Goal: Information Seeking & Learning: Check status

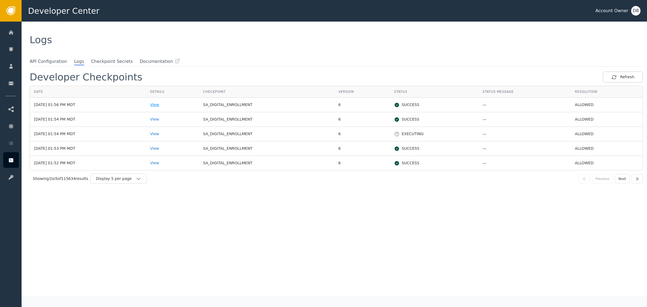
click at [169, 104] on div "View" at bounding box center [172, 105] width 45 height 6
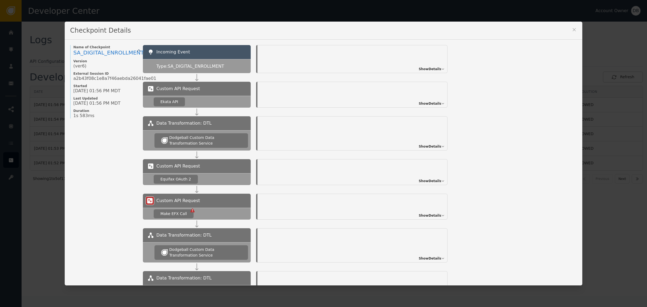
click at [425, 105] on span "Show Details" at bounding box center [430, 103] width 23 height 5
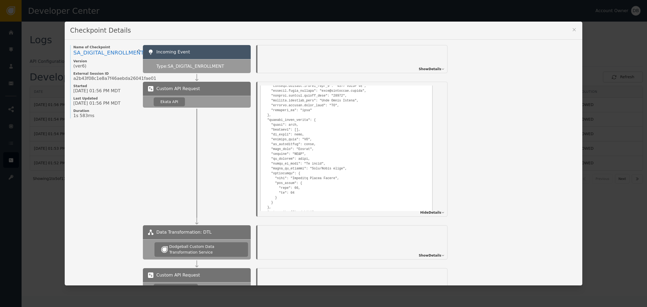
scroll to position [520, 0]
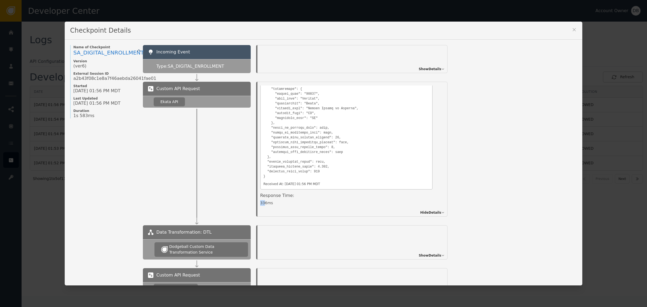
drag, startPoint x: 258, startPoint y: 202, endPoint x: 261, endPoint y: 202, distance: 3.2
click at [261, 202] on div "336 ms" at bounding box center [346, 203] width 173 height 6
click at [425, 214] on span "Hide Details" at bounding box center [430, 212] width 21 height 5
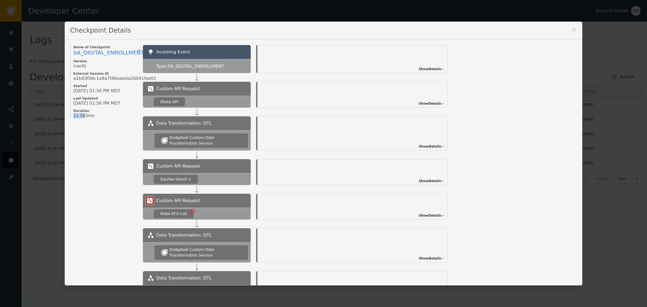
drag, startPoint x: 78, startPoint y: 119, endPoint x: 68, endPoint y: 116, distance: 10.9
click at [70, 116] on div "Name of Checkpoint SA_DIGITAL_ENROLLMENT Version (ver 6 ) External Session ID a…" at bounding box center [103, 248] width 67 height 406
click at [572, 24] on div "Checkpoint Details" at bounding box center [324, 31] width 518 height 18
click at [572, 27] on icon at bounding box center [574, 29] width 5 height 5
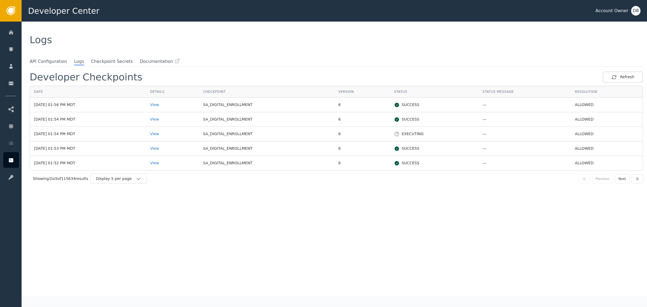
click at [163, 123] on td "View" at bounding box center [172, 119] width 53 height 15
click at [166, 120] on div "View" at bounding box center [172, 119] width 45 height 6
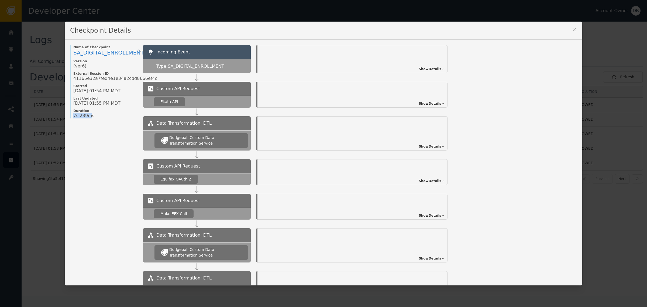
drag, startPoint x: 84, startPoint y: 120, endPoint x: 44, endPoint y: 116, distance: 40.1
click at [44, 116] on div "Checkpoint Details Name of Checkpoint SA_DIGITAL_ENROLLMENT Version (ver 6 ) Ex…" at bounding box center [323, 153] width 647 height 307
click at [90, 115] on div "7s 239ms" at bounding box center [105, 115] width 64 height 5
drag, startPoint x: 82, startPoint y: 108, endPoint x: 57, endPoint y: 106, distance: 25.5
click at [58, 108] on div "Checkpoint Details Name of Checkpoint SA_DIGITAL_ENROLLMENT Version (ver 6 ) Ex…" at bounding box center [323, 153] width 647 height 307
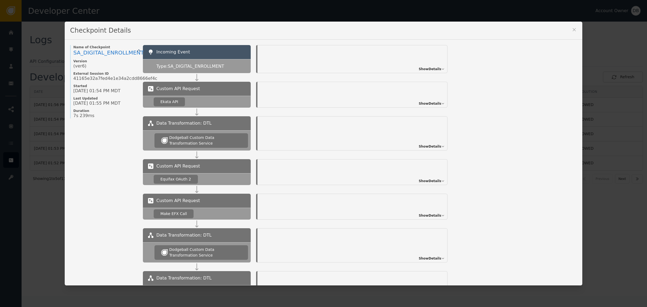
click at [429, 102] on span "Show Details" at bounding box center [430, 103] width 23 height 5
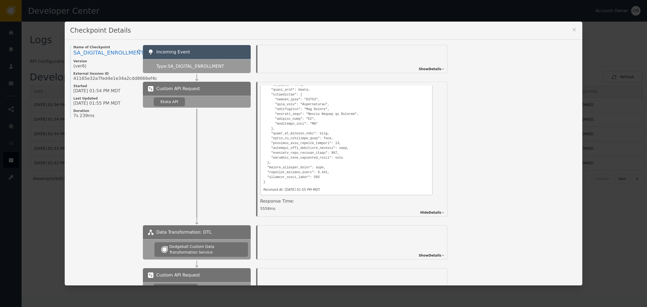
scroll to position [520, 0]
drag, startPoint x: 262, startPoint y: 207, endPoint x: 246, endPoint y: 204, distance: 16.4
click at [245, 204] on div "Custom API Request Ekata API Details Overview Description: Ekata API Identifier…" at bounding box center [360, 149] width 434 height 135
click at [572, 30] on icon at bounding box center [574, 29] width 5 height 5
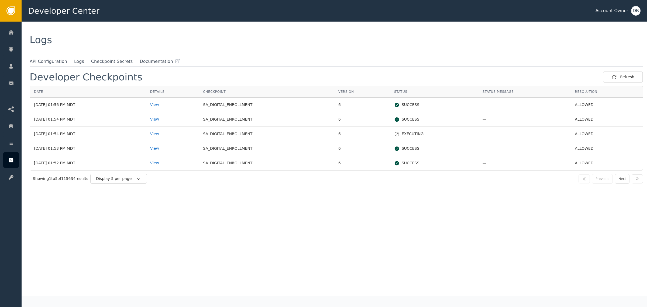
click at [163, 135] on td "View" at bounding box center [172, 134] width 53 height 15
click at [168, 135] on div "View" at bounding box center [172, 134] width 45 height 6
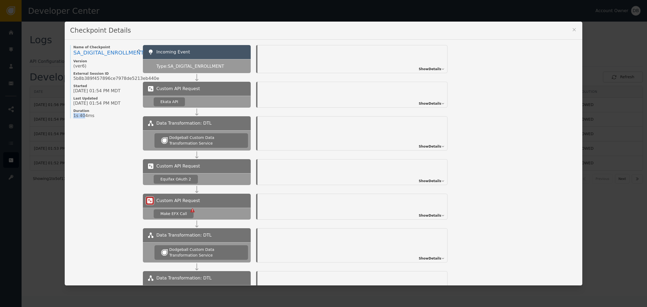
drag, startPoint x: 80, startPoint y: 116, endPoint x: 68, endPoint y: 114, distance: 12.3
click at [70, 116] on div "Name of Checkpoint SA_DIGITAL_ENROLLMENT Version (ver 6 ) External Session ID 5…" at bounding box center [103, 81] width 67 height 73
click at [576, 28] on div "Checkpoint Details" at bounding box center [324, 31] width 518 height 18
click at [572, 29] on icon at bounding box center [574, 29] width 5 height 5
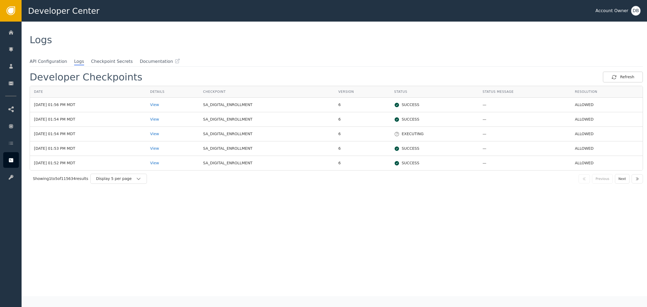
click at [170, 166] on td "View" at bounding box center [172, 163] width 53 height 14
click at [170, 163] on div "View" at bounding box center [172, 163] width 45 height 6
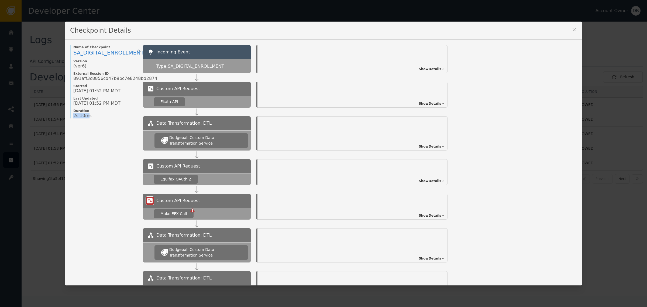
drag, startPoint x: 82, startPoint y: 115, endPoint x: 67, endPoint y: 115, distance: 15.6
click at [70, 115] on div "Name of Checkpoint SA_DIGITAL_ENROLLMENT Version (ver 6 ) External Session ID 8…" at bounding box center [103, 81] width 67 height 73
click at [92, 134] on div "Name of Checkpoint SA_DIGITAL_ENROLLMENT Version (ver 6 ) External Session ID 8…" at bounding box center [103, 248] width 67 height 406
drag, startPoint x: 82, startPoint y: 115, endPoint x: 73, endPoint y: 111, distance: 10.0
click at [55, 114] on div "Checkpoint Details Name of Checkpoint SA_DIGITAL_ENROLLMENT Version (ver 6 ) Ex…" at bounding box center [323, 153] width 647 height 307
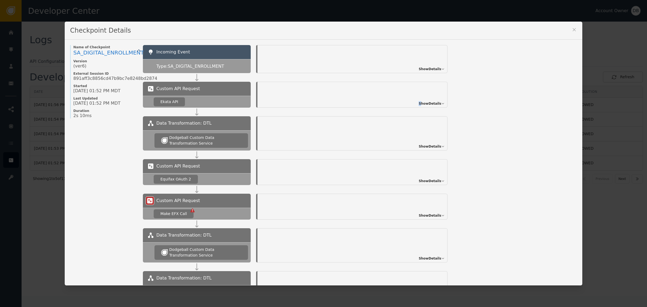
drag, startPoint x: 421, startPoint y: 95, endPoint x: 428, endPoint y: 106, distance: 13.1
click at [426, 105] on div "Show Details" at bounding box center [353, 95] width 190 height 26
click at [430, 105] on span "Show Details" at bounding box center [430, 103] width 23 height 5
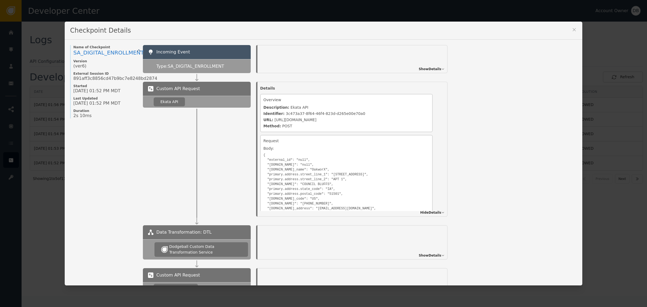
scroll to position [490, 0]
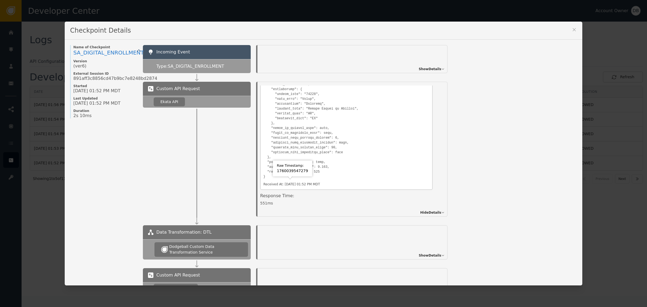
drag, startPoint x: 280, startPoint y: 204, endPoint x: 242, endPoint y: 203, distance: 38.3
click at [242, 203] on div "Custom API Request Ekata API Details Overview Description: Ekata API Identifier…" at bounding box center [360, 149] width 434 height 135
click at [282, 200] on div "551 ms" at bounding box center [346, 203] width 173 height 6
drag, startPoint x: 287, startPoint y: 205, endPoint x: 259, endPoint y: 199, distance: 28.5
click at [260, 199] on div "Response Time: 551 ms" at bounding box center [346, 201] width 173 height 16
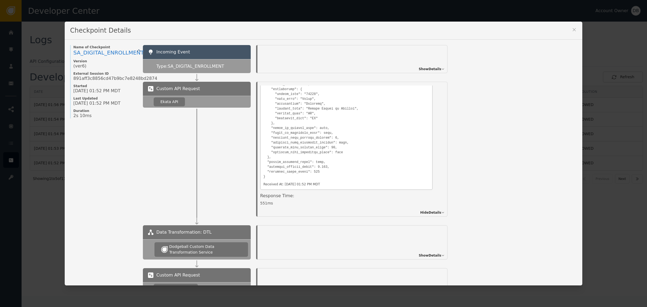
click at [567, 28] on div "Checkpoint Details" at bounding box center [324, 31] width 518 height 18
click at [567, 32] on div "Checkpoint Details" at bounding box center [324, 31] width 518 height 18
click at [574, 30] on icon at bounding box center [574, 29] width 5 height 5
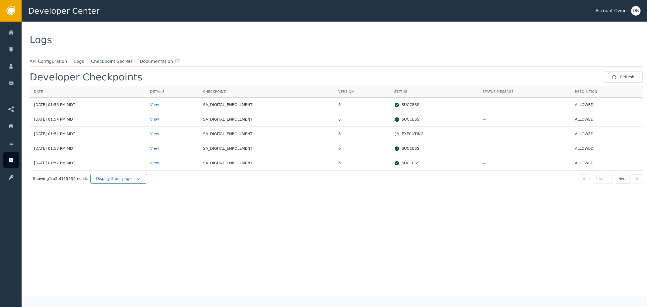
click at [128, 183] on div "Display 5 per page" at bounding box center [118, 179] width 57 height 10
click at [125, 200] on div "Display 25 per page" at bounding box center [119, 201] width 43 height 6
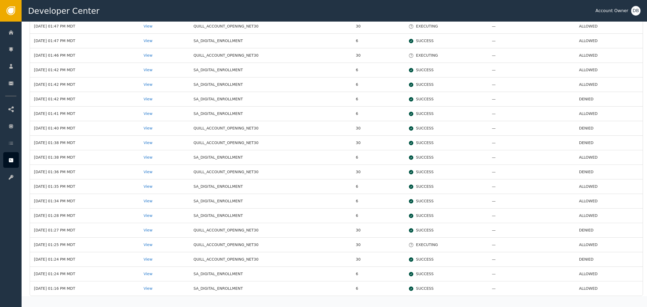
scroll to position [169, 0]
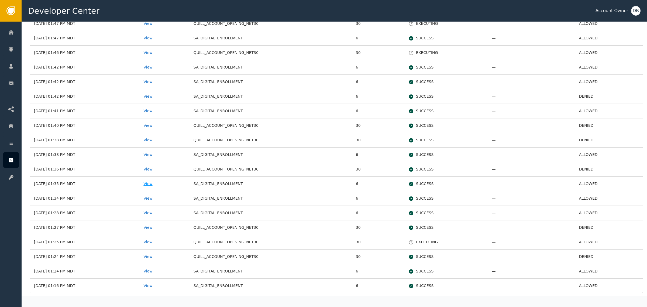
click at [164, 185] on div "View" at bounding box center [164, 184] width 42 height 6
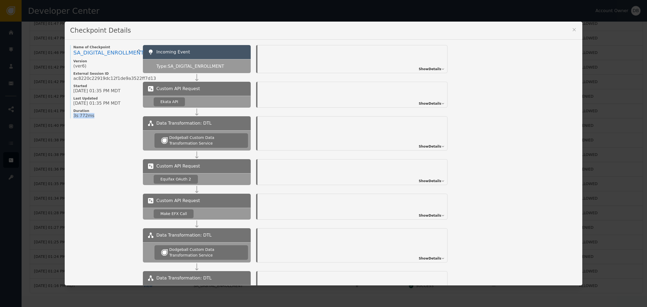
drag, startPoint x: 98, startPoint y: 123, endPoint x: 54, endPoint y: 119, distance: 43.6
click at [53, 120] on div "Checkpoint Details Name of Checkpoint SA_DIGITAL_ENROLLMENT Version (ver 6 ) Ex…" at bounding box center [323, 153] width 647 height 307
click at [432, 100] on div "Show Details" at bounding box center [353, 95] width 190 height 26
click at [430, 105] on span "Show Details" at bounding box center [430, 103] width 23 height 5
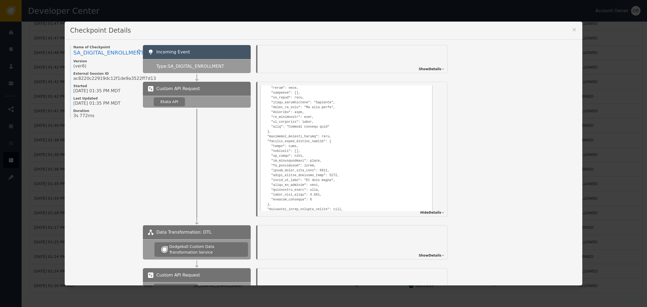
scroll to position [490, 0]
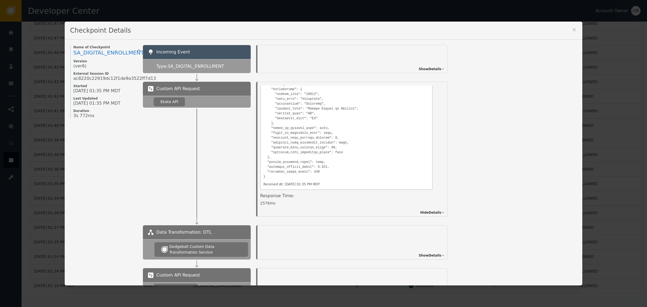
drag, startPoint x: 274, startPoint y: 203, endPoint x: 251, endPoint y: 203, distance: 22.7
click at [251, 203] on div "Details Overview Description: Ekata API Identifier: e8ae9147-389b-47ee-90c6-875…" at bounding box center [352, 149] width 202 height 135
click at [572, 34] on div "Checkpoint Details Name of Checkpoint SA_DIGITAL_ENROLLMENT Version (ver 6 ) Ex…" at bounding box center [324, 153] width 518 height 263
click at [573, 30] on icon at bounding box center [574, 29] width 5 height 5
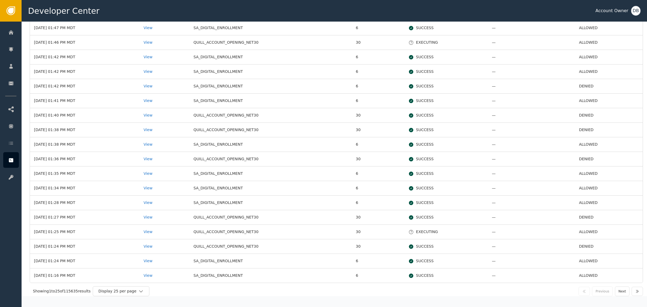
scroll to position [183, 0]
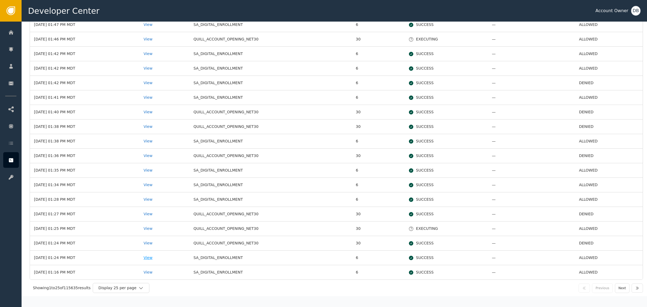
click at [160, 258] on div "View" at bounding box center [164, 258] width 42 height 6
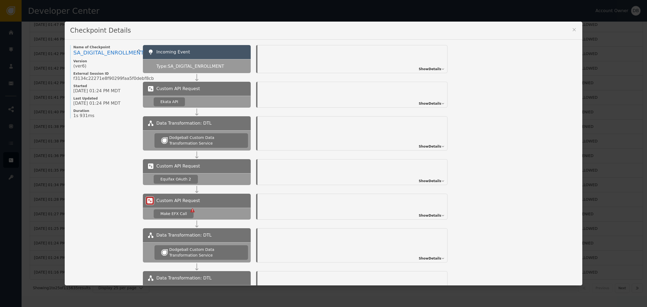
click at [429, 98] on div "Show Details" at bounding box center [353, 95] width 190 height 26
click at [429, 102] on span "Show Details" at bounding box center [430, 103] width 23 height 5
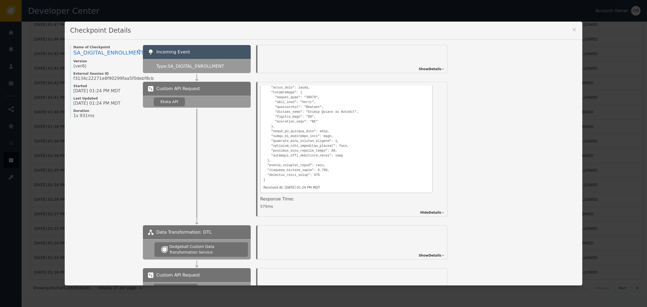
scroll to position [490, 0]
drag, startPoint x: 567, startPoint y: 30, endPoint x: 574, endPoint y: 30, distance: 6.7
click at [568, 30] on div "Checkpoint Details" at bounding box center [324, 31] width 518 height 18
click at [574, 30] on icon at bounding box center [574, 29] width 5 height 5
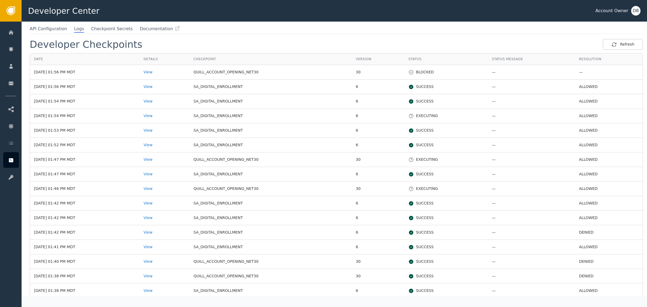
scroll to position [0, 0]
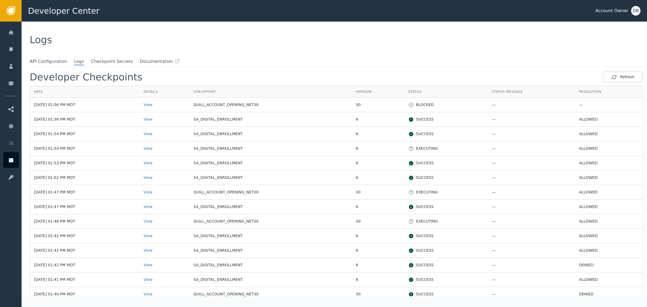
click at [236, 111] on td "QUILL_ACCOUNT_OPENING_NET30" at bounding box center [271, 105] width 162 height 15
drag, startPoint x: 202, startPoint y: 96, endPoint x: 255, endPoint y: 96, distance: 53.1
click at [244, 96] on th "Checkpoint" at bounding box center [271, 92] width 162 height 12
click at [241, 110] on td "QUILL_ACCOUNT_OPENING_NET30" at bounding box center [271, 105] width 162 height 15
drag, startPoint x: 202, startPoint y: 103, endPoint x: 251, endPoint y: 105, distance: 49.7
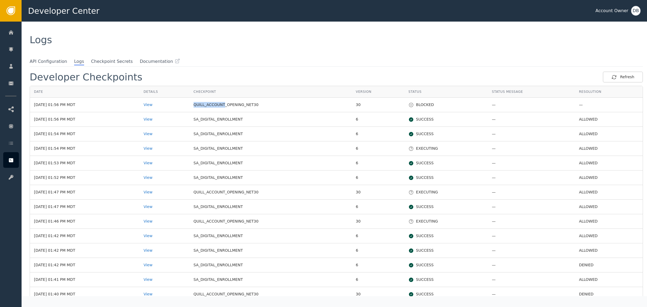
click at [245, 105] on td "QUILL_ACCOUNT_OPENING_NET30" at bounding box center [271, 105] width 162 height 15
click at [251, 105] on td "QUILL_ACCOUNT_OPENING_NET30" at bounding box center [271, 105] width 162 height 15
click at [296, 68] on div "Developer Checkpoints Refresh Date Details Checkpoint Version Status Status Mes…" at bounding box center [337, 181] width 620 height 230
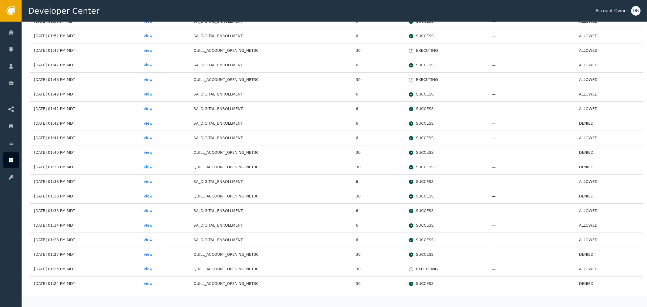
scroll to position [169, 0]
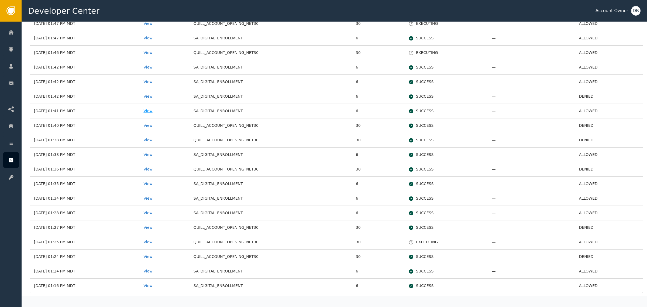
click at [163, 111] on div "View" at bounding box center [164, 111] width 42 height 6
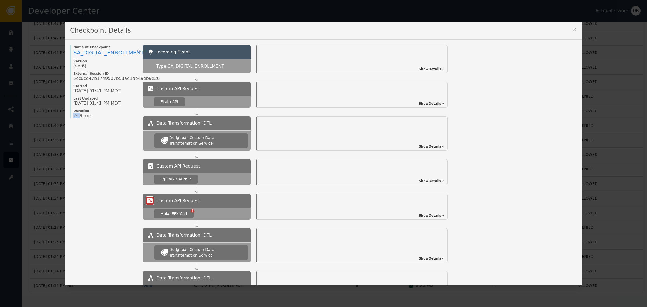
drag, startPoint x: 70, startPoint y: 119, endPoint x: 79, endPoint y: 117, distance: 8.6
click at [78, 117] on div "Name of Checkpoint SA_DIGITAL_ENROLLMENT Version (ver 6 ) External Session ID 5…" at bounding box center [103, 248] width 67 height 406
click at [94, 141] on div "Name of Checkpoint SA_DIGITAL_ENROLLMENT Version (ver 6 ) External Session ID 5…" at bounding box center [103, 248] width 67 height 406
drag, startPoint x: 159, startPoint y: 104, endPoint x: 172, endPoint y: 102, distance: 13.1
click at [172, 102] on div "Ekata API" at bounding box center [169, 102] width 18 height 6
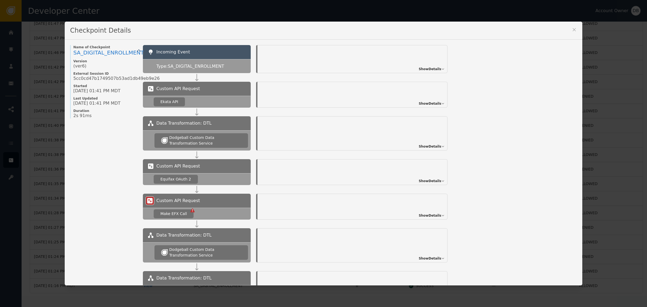
click at [440, 107] on div "Show Details" at bounding box center [353, 95] width 190 height 26
click at [441, 102] on icon at bounding box center [442, 103] width 3 height 3
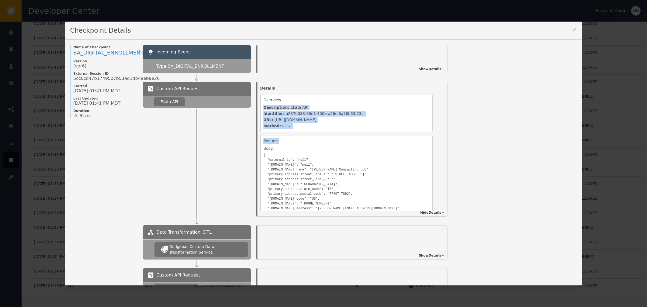
drag, startPoint x: 433, startPoint y: 101, endPoint x: 430, endPoint y: 136, distance: 34.9
click at [430, 136] on div "Details Overview Description: Ekata API Identifier: a237b088-98e1-400e-a56c-6a7…" at bounding box center [353, 149] width 190 height 135
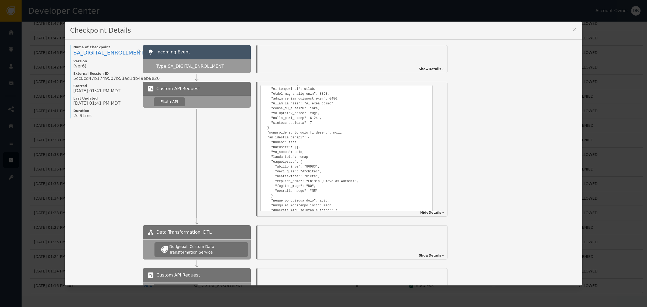
scroll to position [520, 0]
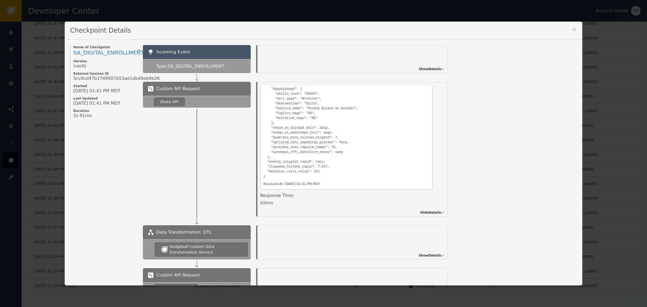
drag, startPoint x: 284, startPoint y: 210, endPoint x: 241, endPoint y: 210, distance: 43.7
click at [241, 210] on div "Custom API Request Ekata API Details Overview Description: Ekata API Identifier…" at bounding box center [360, 149] width 434 height 135
click at [280, 204] on div "Response Time: 835 ms" at bounding box center [346, 200] width 173 height 16
drag, startPoint x: 285, startPoint y: 200, endPoint x: 259, endPoint y: 202, distance: 25.7
click at [260, 202] on div "835 ms" at bounding box center [346, 203] width 173 height 6
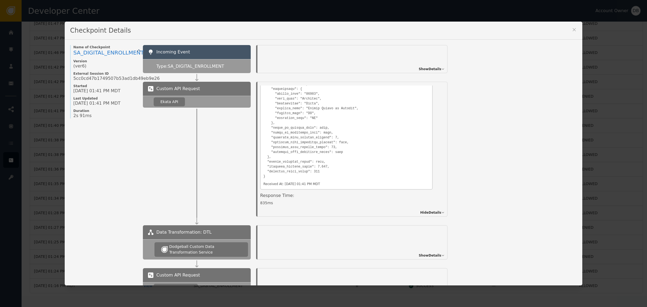
click at [192, 101] on div "Ekata API" at bounding box center [197, 102] width 108 height 12
click at [74, 116] on span "2s 91ms" at bounding box center [82, 115] width 18 height 5
drag, startPoint x: 572, startPoint y: 26, endPoint x: 471, endPoint y: 64, distance: 108.1
click at [571, 26] on div "Checkpoint Details" at bounding box center [324, 31] width 518 height 18
click at [572, 34] on div "Checkpoint Details" at bounding box center [324, 31] width 518 height 18
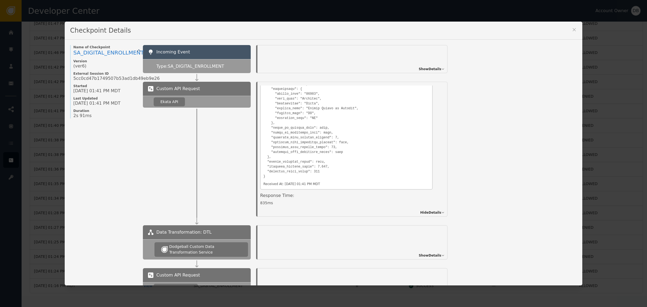
click at [572, 33] on button at bounding box center [574, 30] width 5 height 7
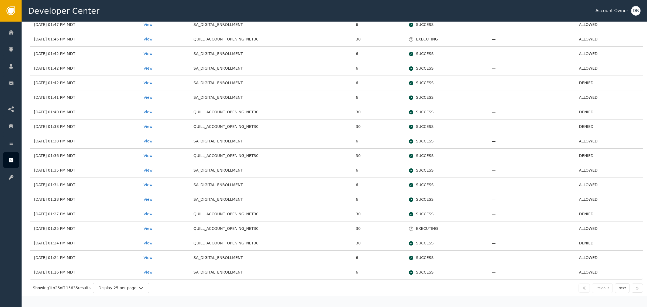
scroll to position [183, 0]
click at [162, 258] on div "View" at bounding box center [164, 258] width 42 height 6
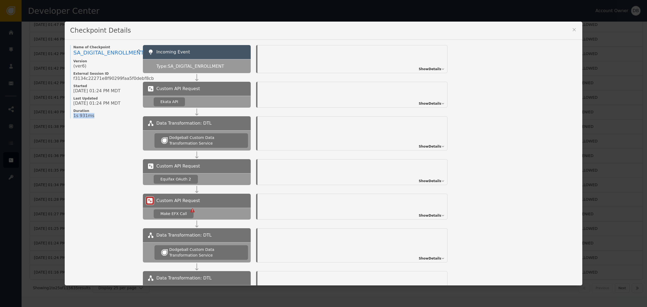
click at [45, 119] on div "Checkpoint Details Name of Checkpoint SA_DIGITAL_ENROLLMENT Version (ver 6 ) Ex…" at bounding box center [323, 153] width 647 height 307
click at [436, 103] on span "Show Details" at bounding box center [430, 103] width 23 height 5
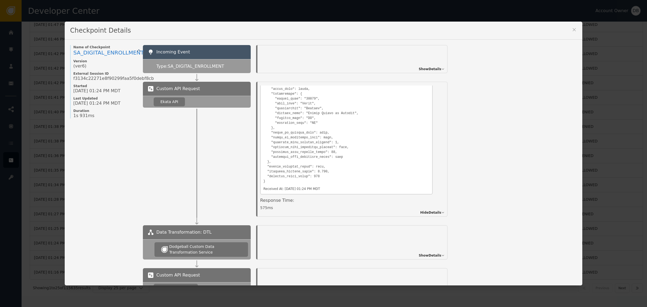
scroll to position [490, 0]
drag, startPoint x: 285, startPoint y: 203, endPoint x: 228, endPoint y: 204, distance: 57.2
click at [229, 204] on div "Custom API Request Ekata API Details Overview Description: Ekata API Identifier…" at bounding box center [360, 149] width 434 height 135
click at [275, 206] on div "Response Time: 575 ms" at bounding box center [346, 201] width 173 height 16
drag, startPoint x: 280, startPoint y: 204, endPoint x: 253, endPoint y: 206, distance: 27.6
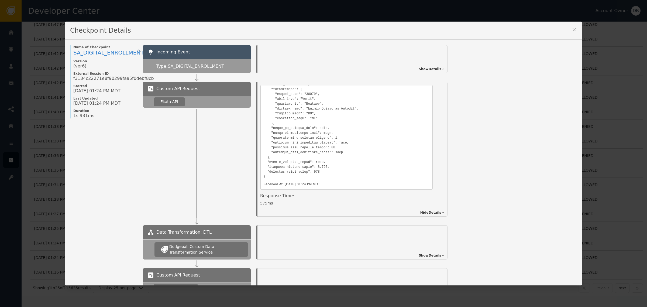
click at [253, 206] on div "Details Overview Description: Ekata API Identifier: 2dca10ff-b9cf-45e2-a557-234…" at bounding box center [352, 149] width 202 height 135
drag, startPoint x: 572, startPoint y: 31, endPoint x: 535, endPoint y: 47, distance: 39.6
click at [572, 31] on icon at bounding box center [574, 29] width 5 height 5
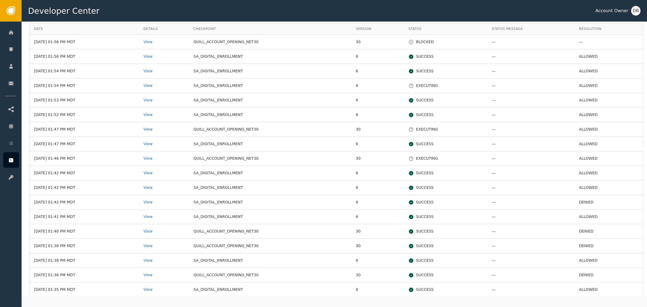
scroll to position [0, 0]
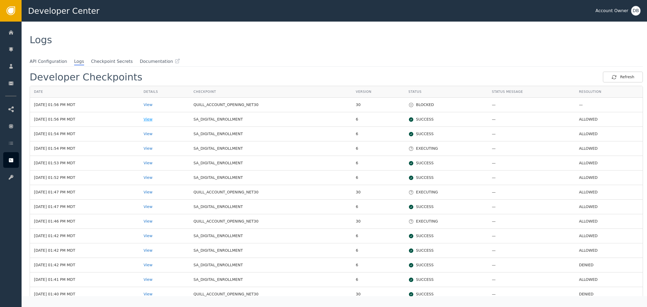
click at [160, 121] on div "View" at bounding box center [164, 119] width 42 height 6
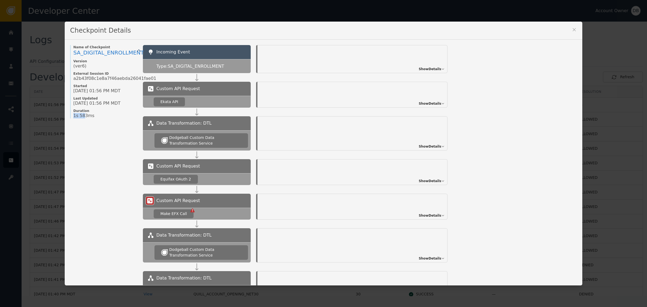
click at [70, 117] on div "Name of Checkpoint SA_DIGITAL_ENROLLMENT Version (ver 6 ) External Session ID a…" at bounding box center [103, 81] width 67 height 73
click at [434, 106] on span "Show Details" at bounding box center [430, 103] width 23 height 5
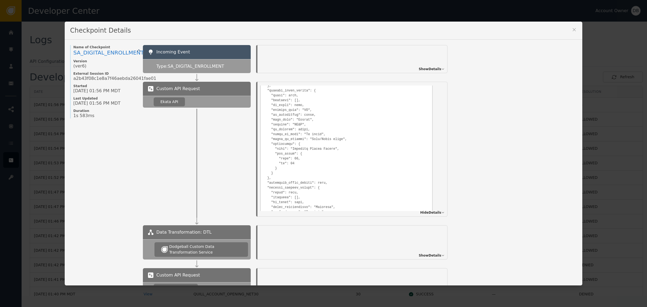
scroll to position [520, 0]
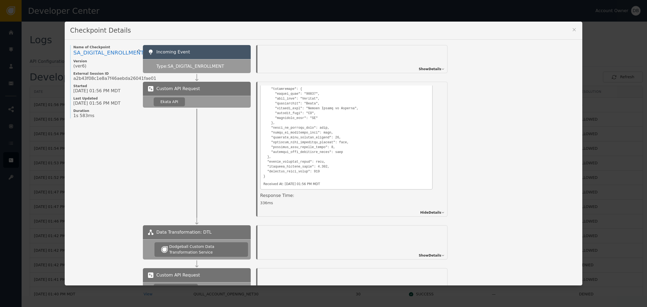
click at [239, 207] on div "Custom API Request Ekata API Details Overview Description: Ekata API Identifier…" at bounding box center [360, 149] width 434 height 135
click at [264, 201] on div "336 ms" at bounding box center [346, 203] width 173 height 6
click at [572, 31] on icon at bounding box center [574, 29] width 5 height 5
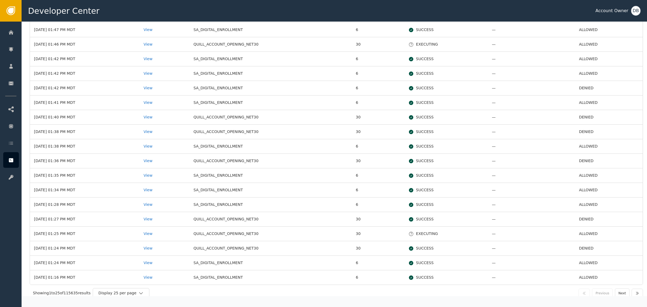
scroll to position [183, 0]
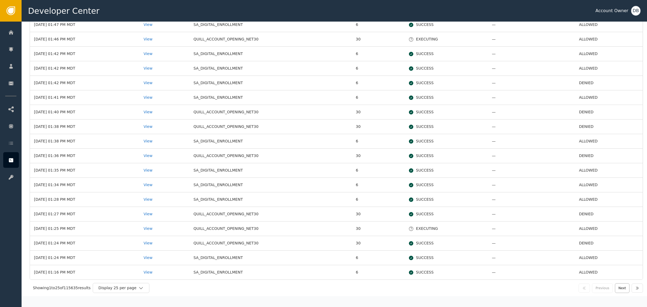
click at [616, 288] on button "Next" at bounding box center [622, 288] width 15 height 10
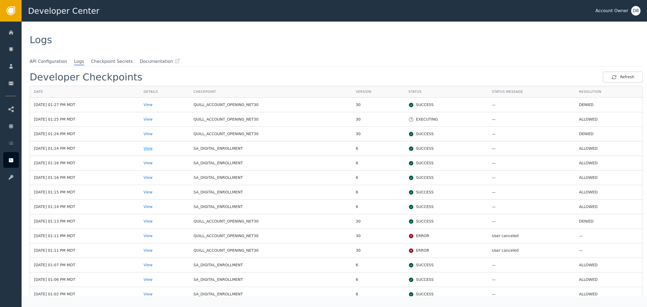
click at [157, 150] on div "View" at bounding box center [164, 149] width 42 height 6
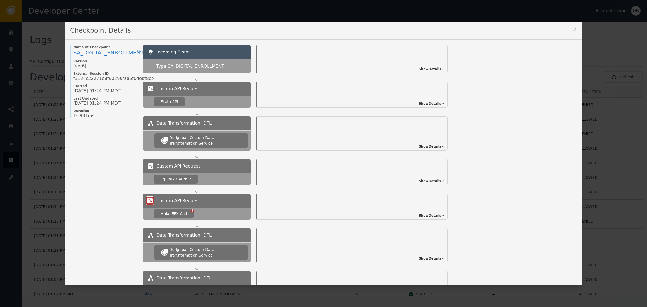
click at [432, 104] on span "Show Details" at bounding box center [430, 103] width 23 height 5
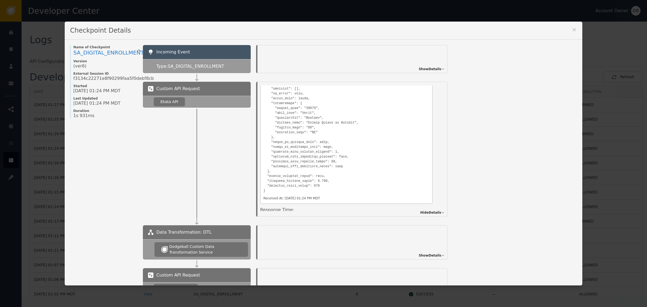
scroll to position [490, 0]
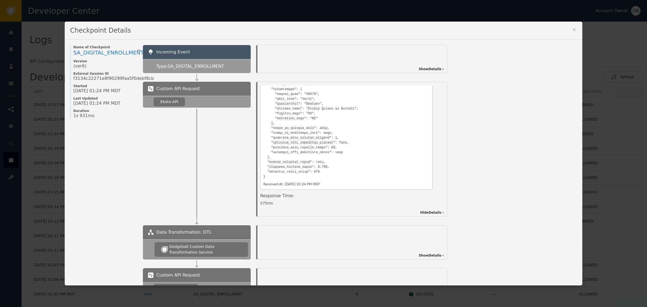
click at [572, 27] on icon at bounding box center [574, 29] width 5 height 5
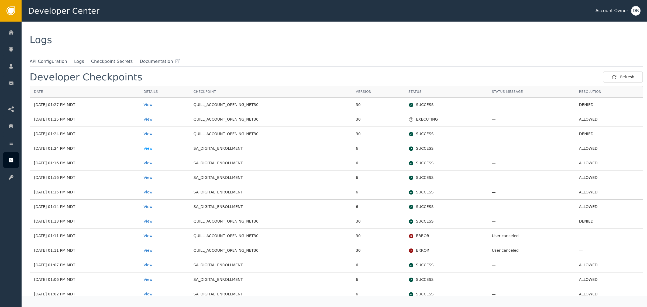
click at [161, 148] on div "View" at bounding box center [164, 149] width 42 height 6
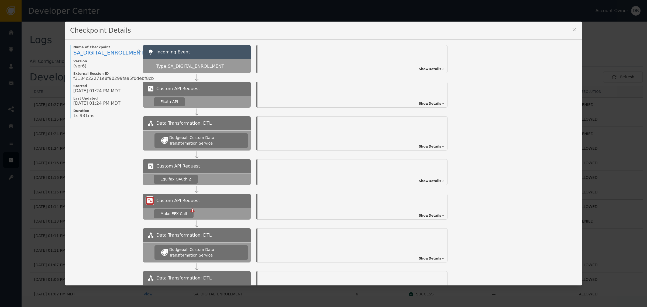
click at [573, 30] on icon at bounding box center [574, 29] width 3 height 3
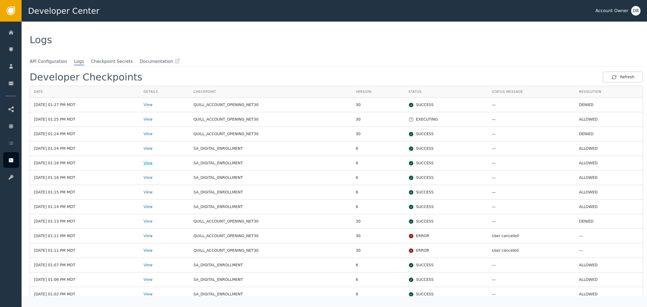
click at [164, 164] on div "View" at bounding box center [164, 163] width 42 height 6
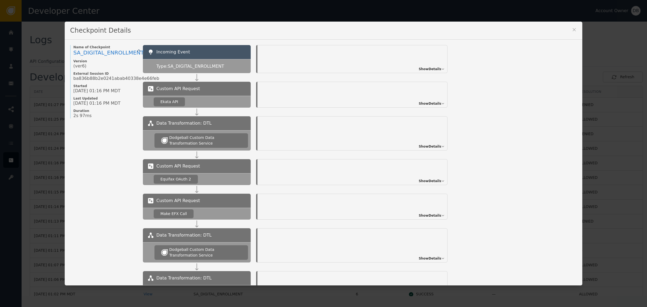
drag, startPoint x: 137, startPoint y: 105, endPoint x: 212, endPoint y: 97, distance: 75.4
click at [212, 98] on div "Name of Checkpoint SA_DIGITAL_ENROLLMENT Version (ver 6 ) External Session ID b…" at bounding box center [323, 248] width 507 height 406
click at [288, 89] on div "Show Details" at bounding box center [353, 95] width 190 height 26
drag, startPoint x: 152, startPoint y: 92, endPoint x: 206, endPoint y: 89, distance: 53.5
click at [193, 89] on div "Custom API Request" at bounding box center [197, 89] width 108 height 14
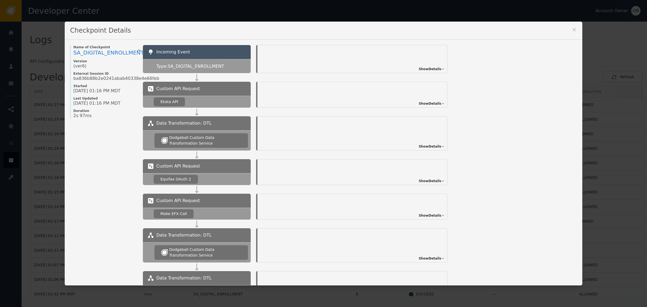
click at [430, 103] on span "Show Details" at bounding box center [430, 103] width 23 height 5
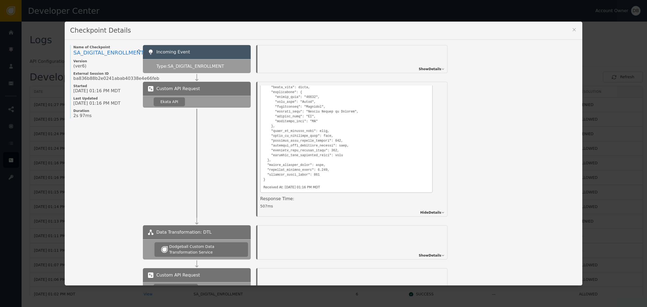
scroll to position [505, 0]
drag, startPoint x: 301, startPoint y: 197, endPoint x: 241, endPoint y: 201, distance: 61.0
click at [241, 201] on div "Custom API Request Ekata API Details Overview Description: Ekata API Identifier…" at bounding box center [360, 149] width 434 height 135
click at [266, 201] on div "507 ms" at bounding box center [346, 203] width 173 height 6
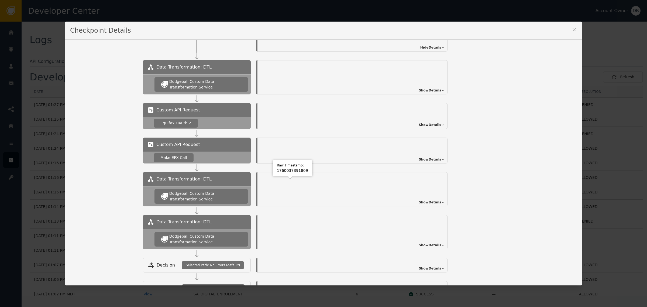
scroll to position [169, 0]
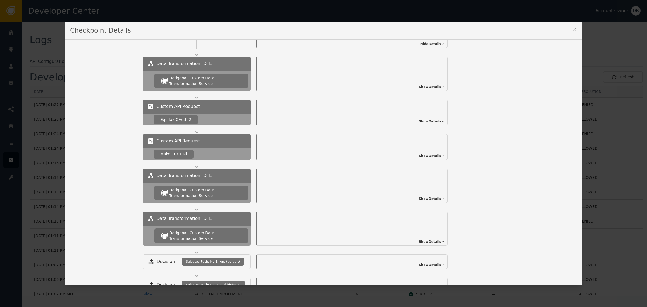
click at [438, 242] on span "Show Details" at bounding box center [430, 241] width 23 height 5
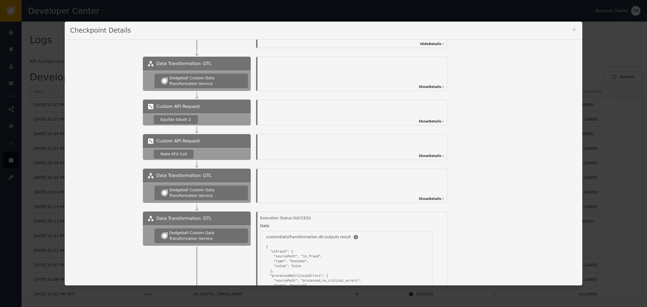
drag, startPoint x: 436, startPoint y: 204, endPoint x: 431, endPoint y: 161, distance: 43.2
click at [535, 195] on div "Data Transformation: DTL Dodgeball Custom Data Transformation Service Show Deta…" at bounding box center [360, 190] width 434 height 43
drag, startPoint x: 422, startPoint y: 160, endPoint x: 425, endPoint y: 156, distance: 5.0
click at [422, 159] on div "Show Details" at bounding box center [353, 147] width 190 height 26
click at [425, 157] on span "Show Details" at bounding box center [430, 155] width 23 height 5
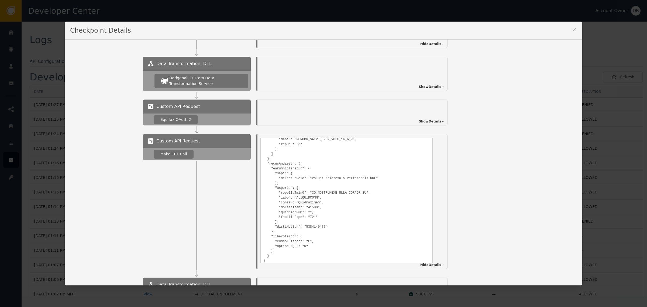
scroll to position [8548, 0]
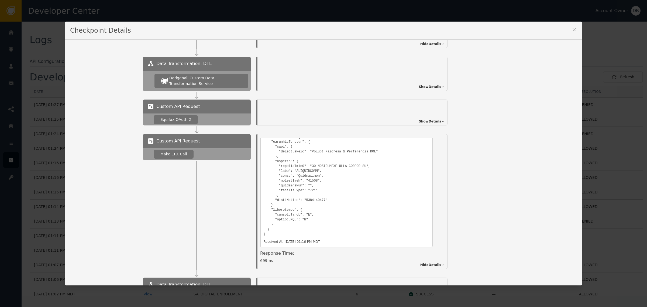
drag, startPoint x: 309, startPoint y: 261, endPoint x: 258, endPoint y: 259, distance: 50.7
click at [434, 124] on div "Show Details" at bounding box center [353, 113] width 190 height 26
click at [436, 121] on span "Show Details" at bounding box center [430, 121] width 23 height 5
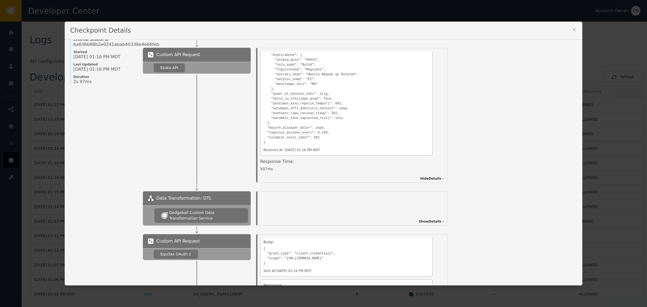
scroll to position [34, 0]
click at [436, 221] on span "Show Details" at bounding box center [430, 221] width 23 height 5
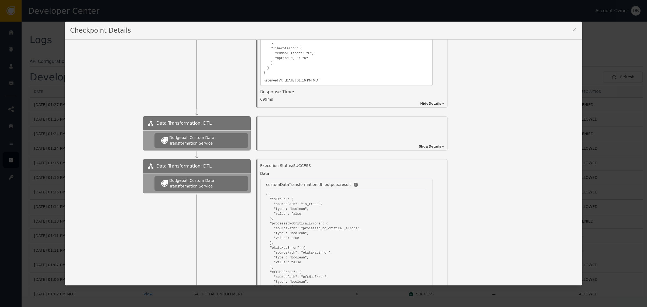
scroll to position [700, 0]
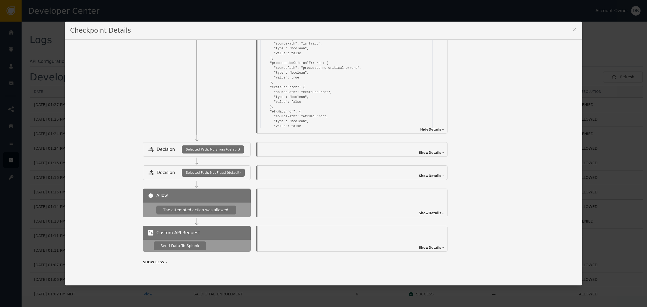
click at [432, 215] on span "Show Details" at bounding box center [430, 213] width 23 height 5
click at [432, 215] on span "Hide Details" at bounding box center [430, 213] width 21 height 5
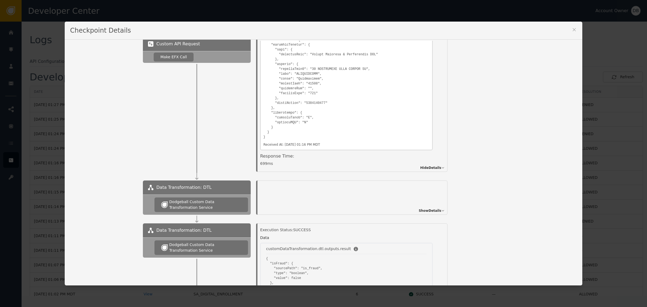
scroll to position [506, 0]
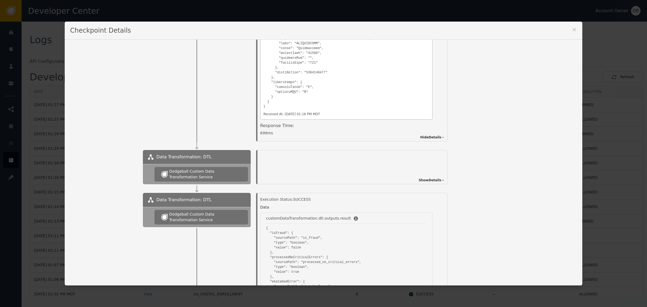
click at [434, 181] on span "Show Details" at bounding box center [430, 180] width 23 height 5
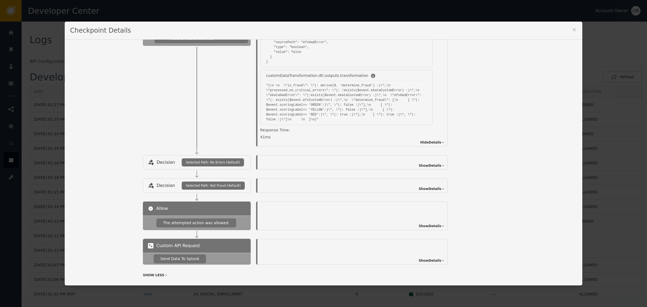
scroll to position [800, 0]
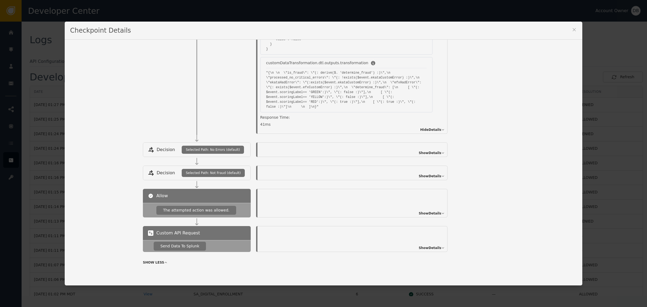
click at [430, 153] on span "Show Details" at bounding box center [430, 152] width 23 height 5
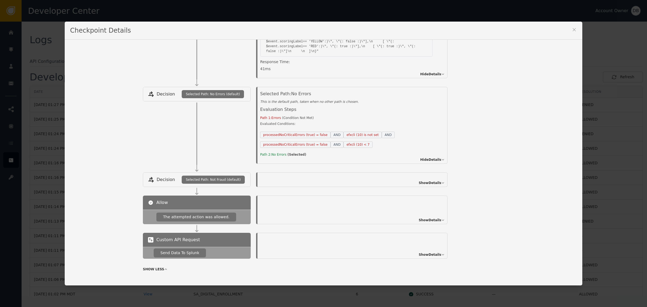
scroll to position [863, 0]
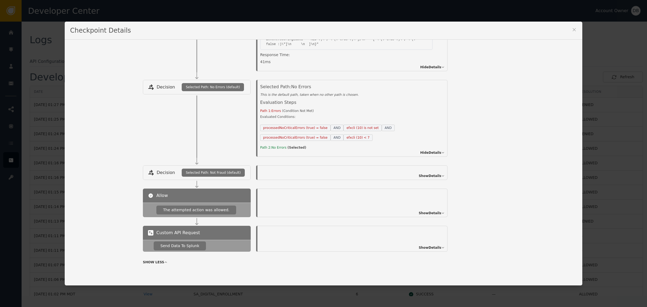
click at [431, 181] on div "Decision Selected Path: Not Fraud (default) Show Details" at bounding box center [360, 176] width 434 height 23
click at [441, 174] on icon at bounding box center [442, 175] width 3 height 3
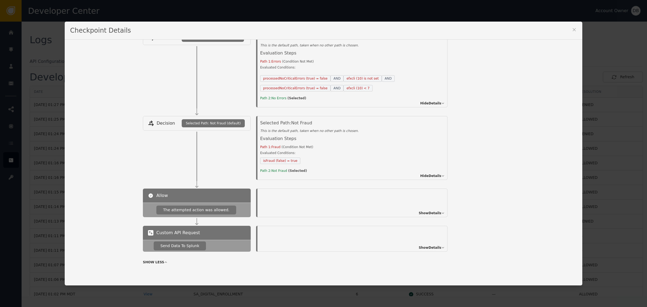
scroll to position [912, 0]
click at [428, 210] on div "Show Details" at bounding box center [353, 202] width 190 height 29
drag, startPoint x: 439, startPoint y: 212, endPoint x: 443, endPoint y: 208, distance: 6.1
click at [441, 212] on icon at bounding box center [442, 212] width 3 height 3
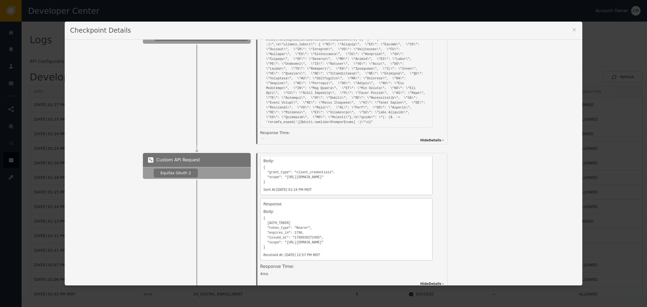
scroll to position [0, 0]
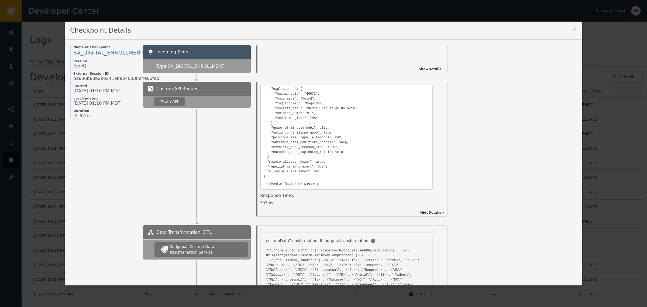
click at [425, 67] on span "Show Details" at bounding box center [430, 69] width 23 height 5
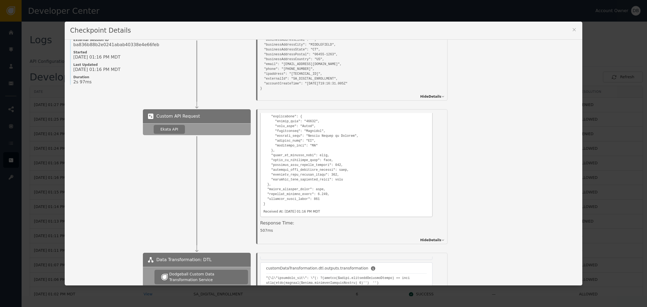
scroll to position [67, 0]
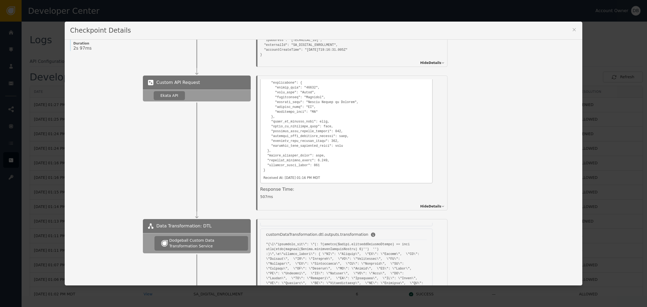
drag, startPoint x: 277, startPoint y: 194, endPoint x: 250, endPoint y: 200, distance: 27.5
click at [252, 199] on div "Details Overview Description: Ekata API Identifier: 300cc5ce-7732-41b2-9634-6f1…" at bounding box center [352, 143] width 202 height 135
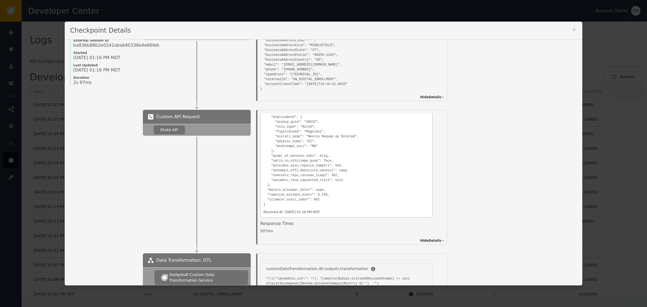
scroll to position [0, 0]
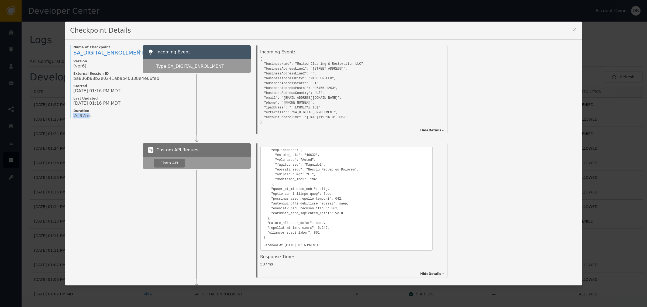
click at [52, 116] on div "Checkpoint Details Name of Checkpoint SA_DIGITAL_ENROLLMENT Version (ver 6 ) Ex…" at bounding box center [323, 153] width 647 height 307
drag, startPoint x: 83, startPoint y: 111, endPoint x: 132, endPoint y: 129, distance: 52.1
click at [83, 111] on span "Duration" at bounding box center [105, 111] width 64 height 4
drag, startPoint x: 71, startPoint y: 116, endPoint x: 118, endPoint y: 132, distance: 48.9
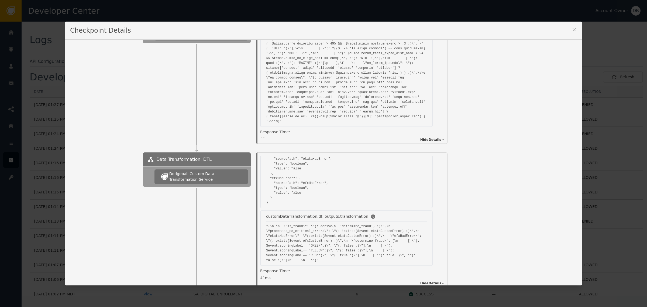
drag, startPoint x: 275, startPoint y: 132, endPoint x: 229, endPoint y: 135, distance: 46.0
click at [229, 135] on div "Data Transformation: DTL Dodgeball Custom Data Transformation Service Execution…" at bounding box center [360, 76] width 434 height 135
click at [223, 139] on div at bounding box center [197, 93] width 108 height 101
click at [273, 136] on div "48 ms" at bounding box center [346, 139] width 173 height 6
drag, startPoint x: 268, startPoint y: 129, endPoint x: 239, endPoint y: 135, distance: 29.1
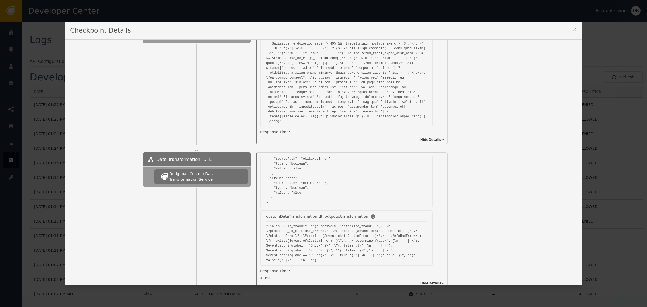
click at [260, 136] on div "48 ms" at bounding box center [346, 139] width 173 height 6
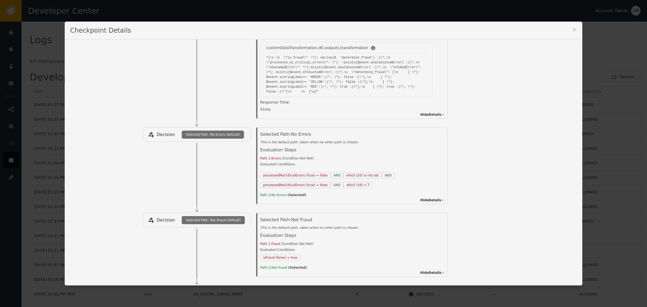
drag, startPoint x: 276, startPoint y: 106, endPoint x: 243, endPoint y: 106, distance: 32.9
click at [244, 105] on div "Data Transformation: DTL Dodgeball Custom Data Transformation Service Execution…" at bounding box center [360, 51] width 434 height 135
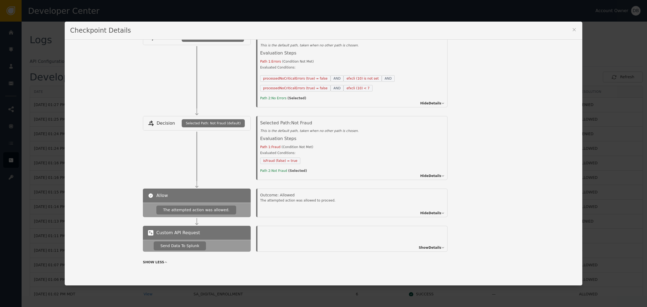
click at [218, 186] on div at bounding box center [197, 184] width 108 height 9
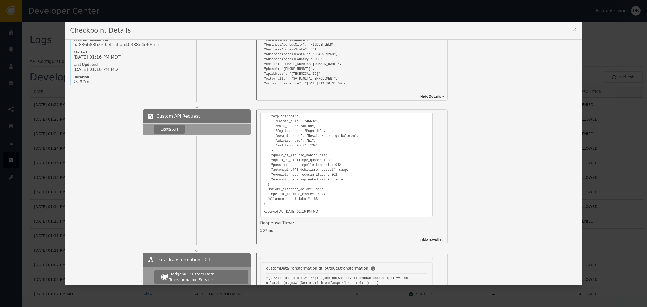
click at [221, 185] on div at bounding box center [197, 189] width 108 height 109
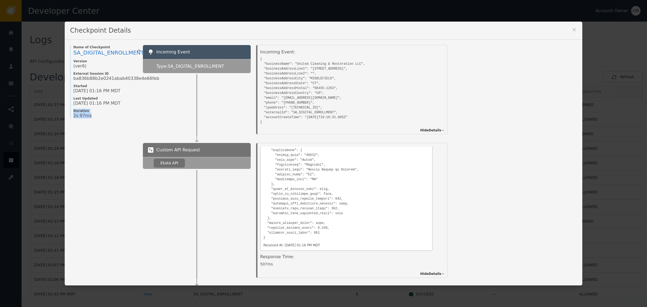
drag, startPoint x: 59, startPoint y: 111, endPoint x: 40, endPoint y: 118, distance: 19.9
click at [50, 111] on div "Checkpoint Details Name of Checkpoint SA_DIGITAL_ENROLLMENT Version (ver 6 ) Ex…" at bounding box center [323, 153] width 647 height 307
drag, startPoint x: 575, startPoint y: 31, endPoint x: 571, endPoint y: 29, distance: 4.8
click at [573, 30] on div "Checkpoint Details Name of Checkpoint SA_DIGITAL_ENROLLMENT Version (ver 6 ) Ex…" at bounding box center [324, 153] width 518 height 263
click at [568, 28] on div "Checkpoint Details" at bounding box center [324, 31] width 518 height 18
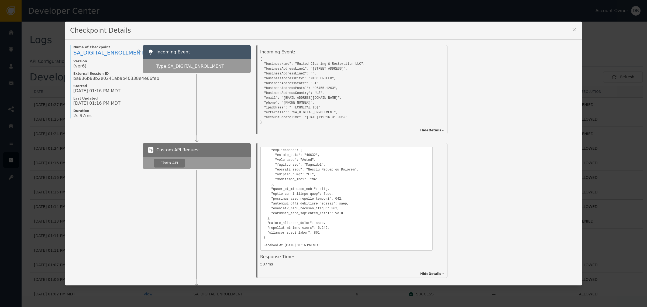
click at [574, 29] on icon at bounding box center [574, 29] width 5 height 5
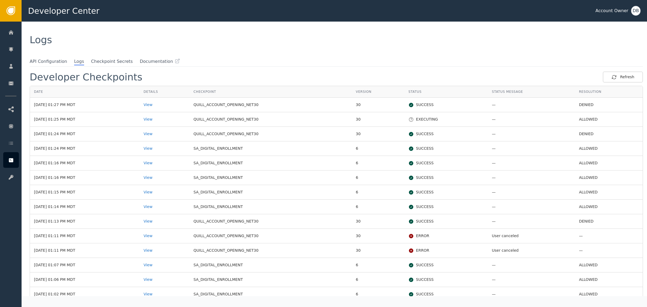
drag, startPoint x: 340, startPoint y: 108, endPoint x: 347, endPoint y: 165, distance: 57.1
click at [347, 161] on tbody "[DATE] 01:27 PM MDT View QUILL_ACCOUNT_OPENING_NET30 30 SUCCESS — DENIED [DATE]…" at bounding box center [336, 280] width 613 height 364
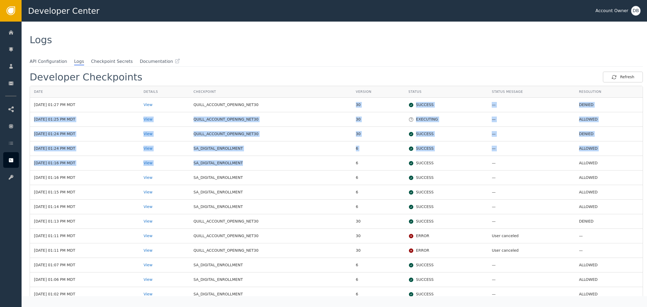
click at [310, 139] on td "QUILL_ACCOUNT_OPENING_NET30" at bounding box center [271, 134] width 162 height 15
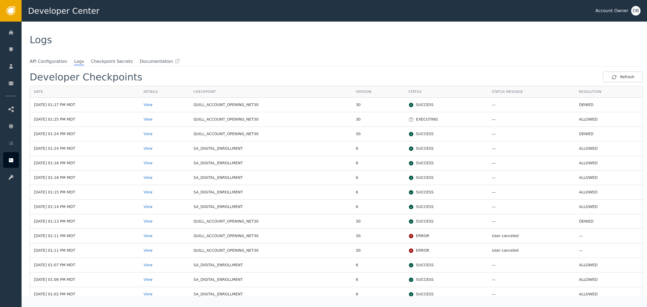
drag, startPoint x: 487, startPoint y: 213, endPoint x: 475, endPoint y: 164, distance: 50.2
click at [488, 208] on td "—" at bounding box center [531, 207] width 87 height 15
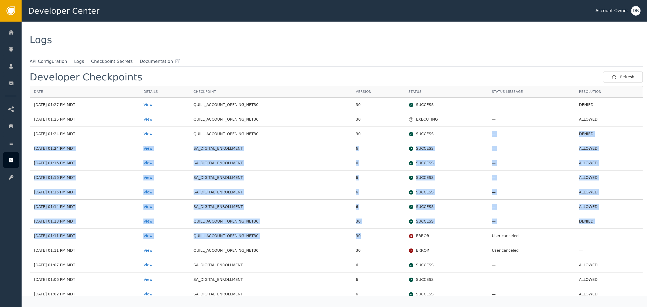
drag, startPoint x: 467, startPoint y: 138, endPoint x: 479, endPoint y: 276, distance: 138.6
click at [479, 267] on tbody "[DATE] 01:27 PM MDT View QUILL_ACCOUNT_OPENING_NET30 30 SUCCESS — DENIED [DATE]…" at bounding box center [336, 280] width 613 height 364
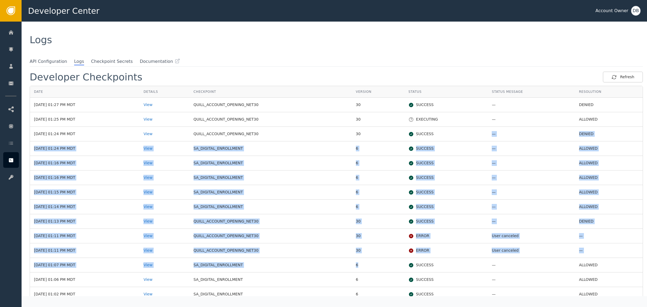
click at [479, 223] on td "SUCCESS" at bounding box center [445, 221] width 83 height 15
